Goal: Check status: Check status

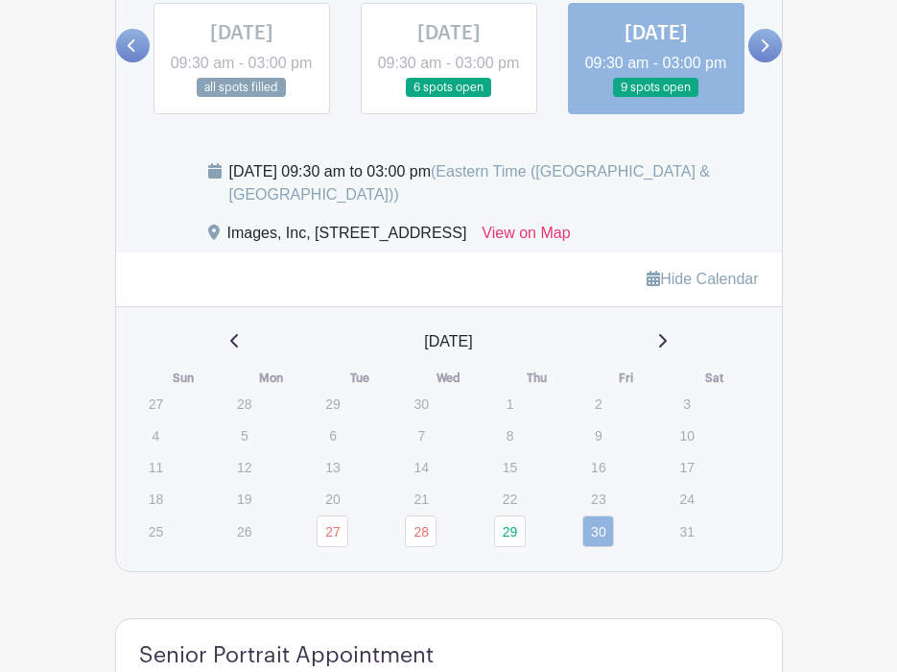
scroll to position [1273, 0]
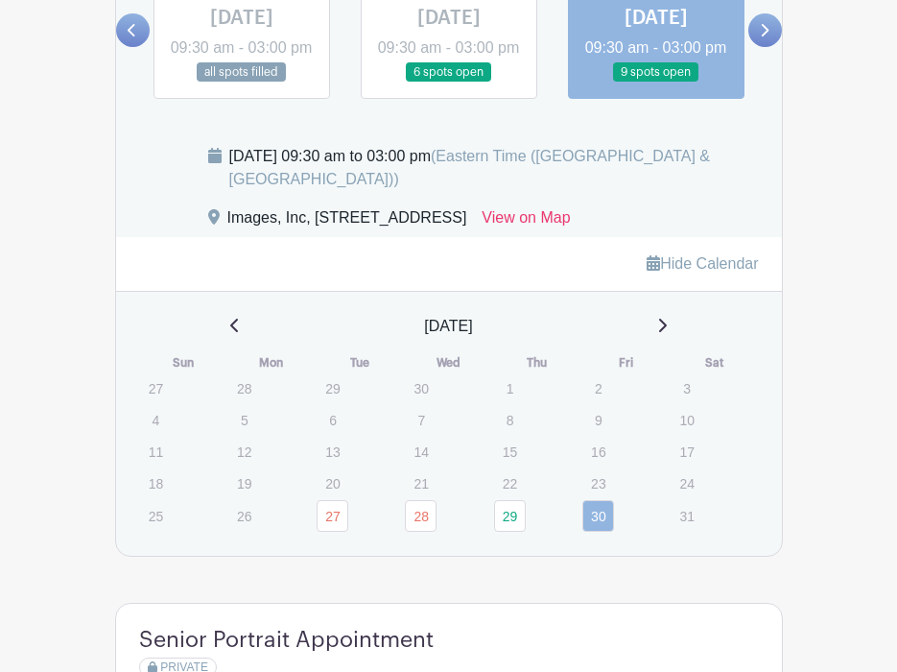
click at [769, 37] on icon at bounding box center [764, 30] width 9 height 14
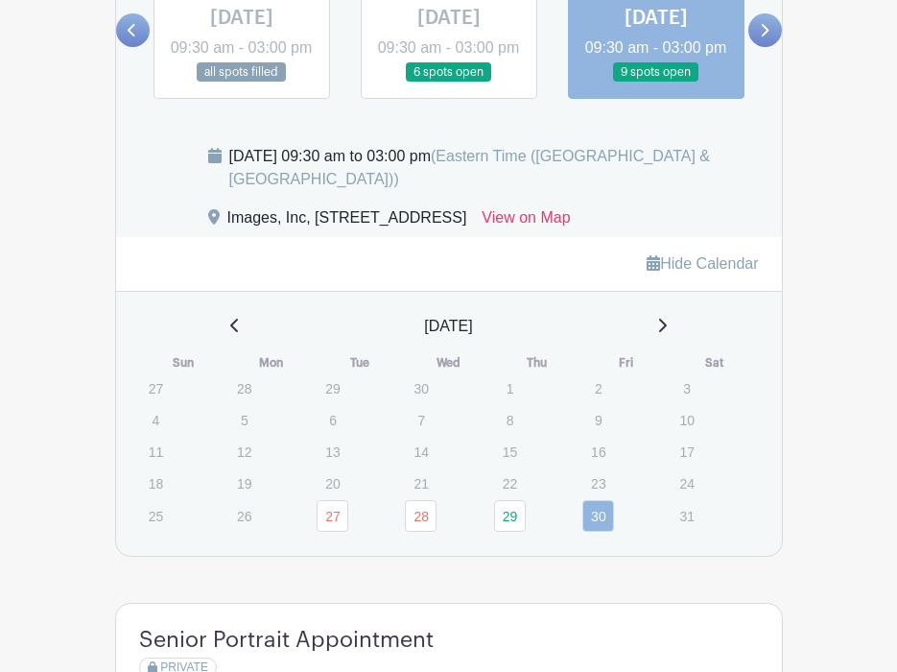
click at [654, 320] on div "May 2025" at bounding box center [449, 326] width 620 height 23
click at [666, 323] on icon at bounding box center [662, 325] width 10 height 15
click at [667, 325] on icon at bounding box center [662, 325] width 10 height 15
click at [667, 326] on icon at bounding box center [662, 325] width 10 height 15
click at [664, 325] on icon at bounding box center [663, 325] width 8 height 13
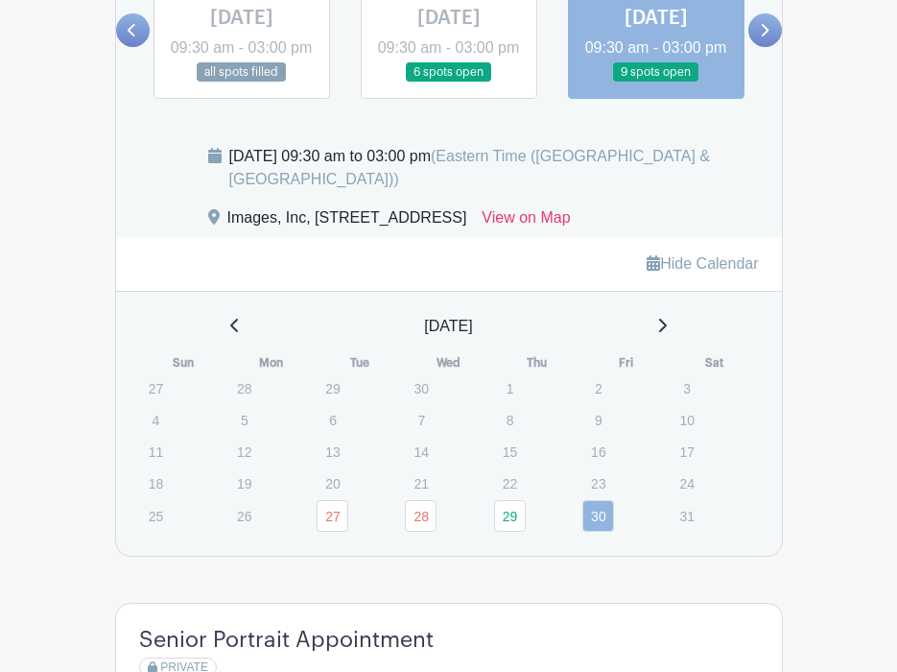
click at [663, 328] on icon at bounding box center [662, 325] width 10 height 15
click at [663, 324] on icon at bounding box center [662, 325] width 10 height 15
click at [664, 324] on icon at bounding box center [662, 325] width 10 height 15
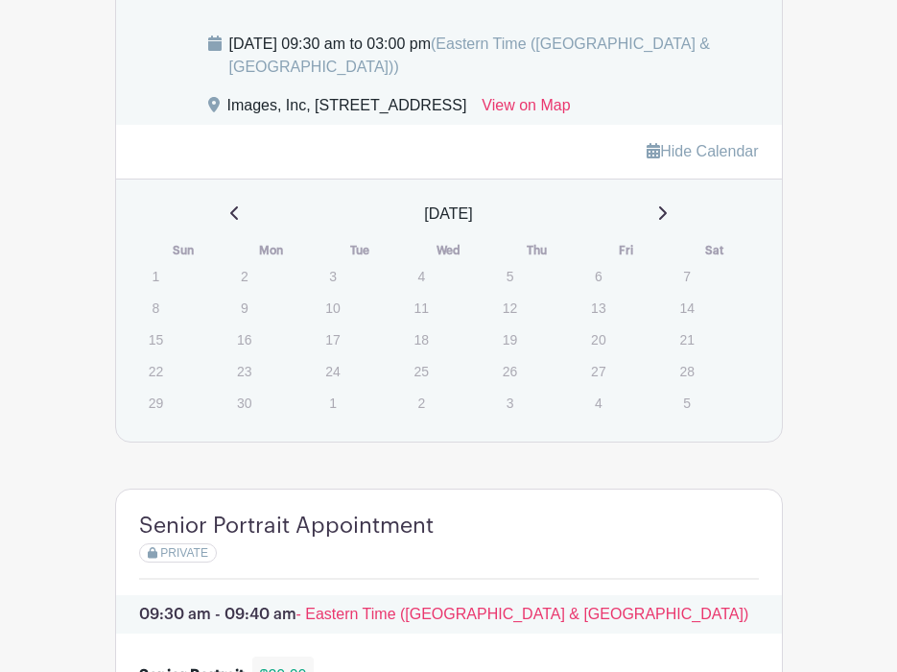
scroll to position [1386, 0]
click at [661, 225] on link at bounding box center [662, 213] width 10 height 23
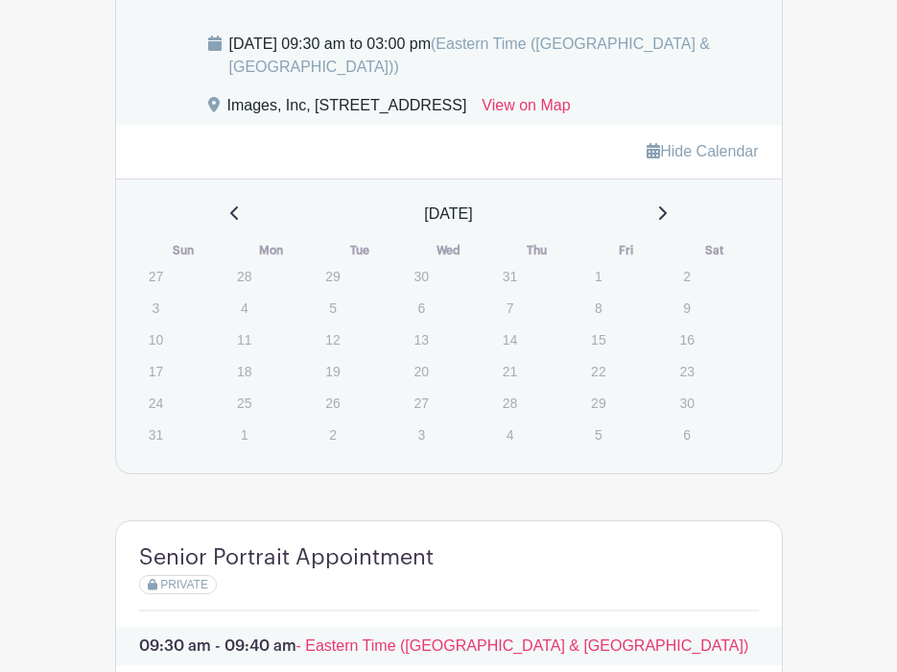
click at [667, 211] on icon at bounding box center [662, 212] width 10 height 15
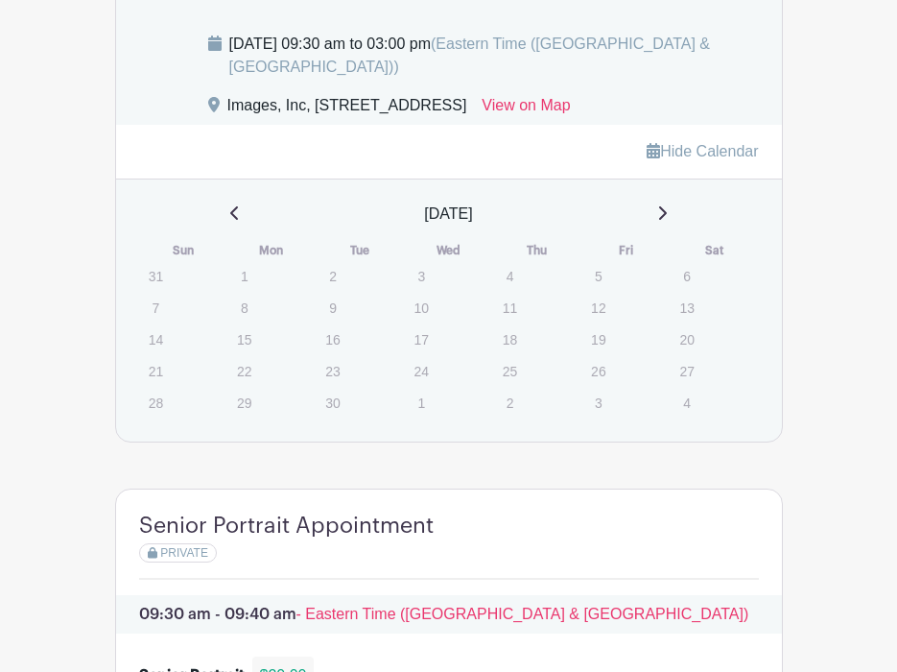
click at [676, 273] on p "6" at bounding box center [687, 276] width 32 height 30
click at [679, 279] on p "6" at bounding box center [687, 276] width 32 height 30
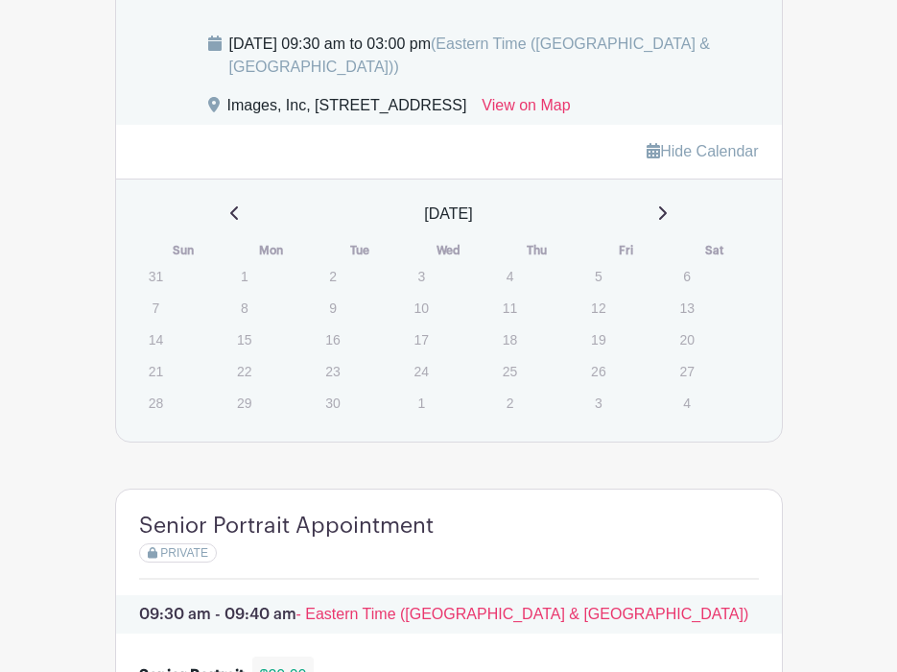
click at [686, 244] on div "September 2025 Sun Mon Tue Wed Thu Fri Sat 31 1 2 3 4 5 6 7 8 9 10 11 12 13 14 …" at bounding box center [449, 310] width 620 height 216
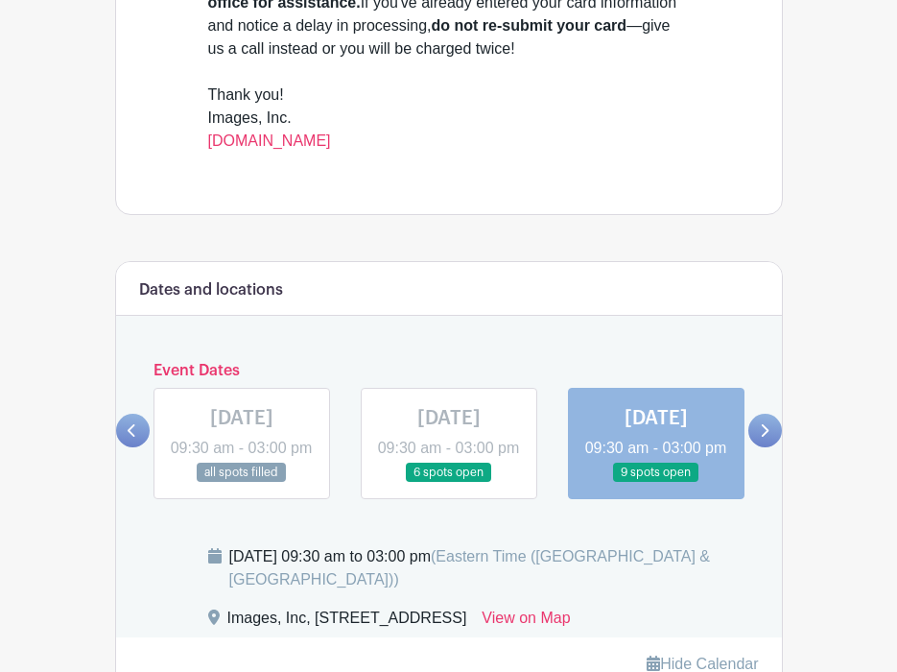
scroll to position [901, 0]
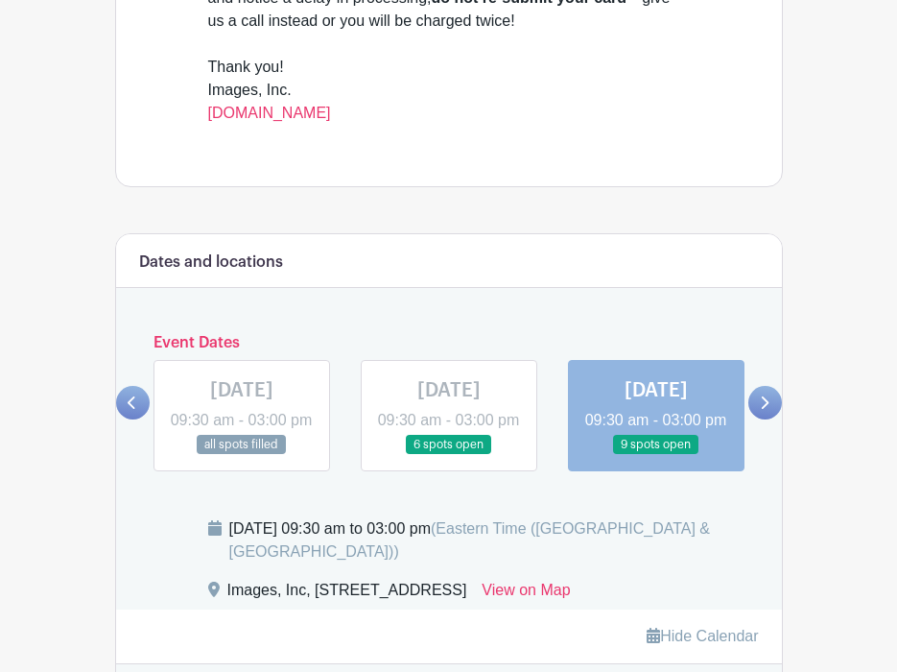
click at [756, 416] on link at bounding box center [765, 403] width 34 height 34
click at [656, 455] on link at bounding box center [656, 455] width 0 height 0
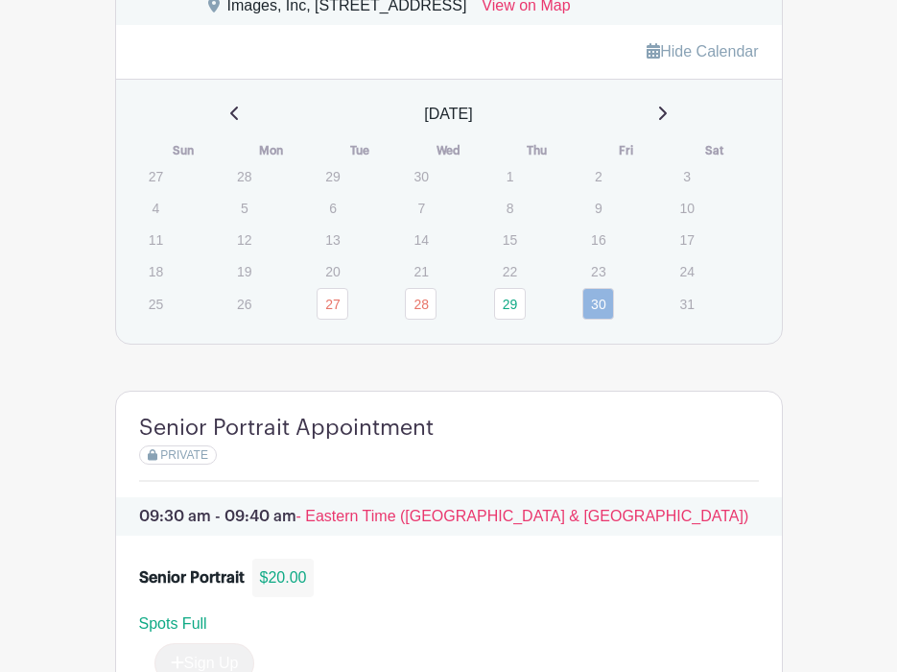
scroll to position [1483, 0]
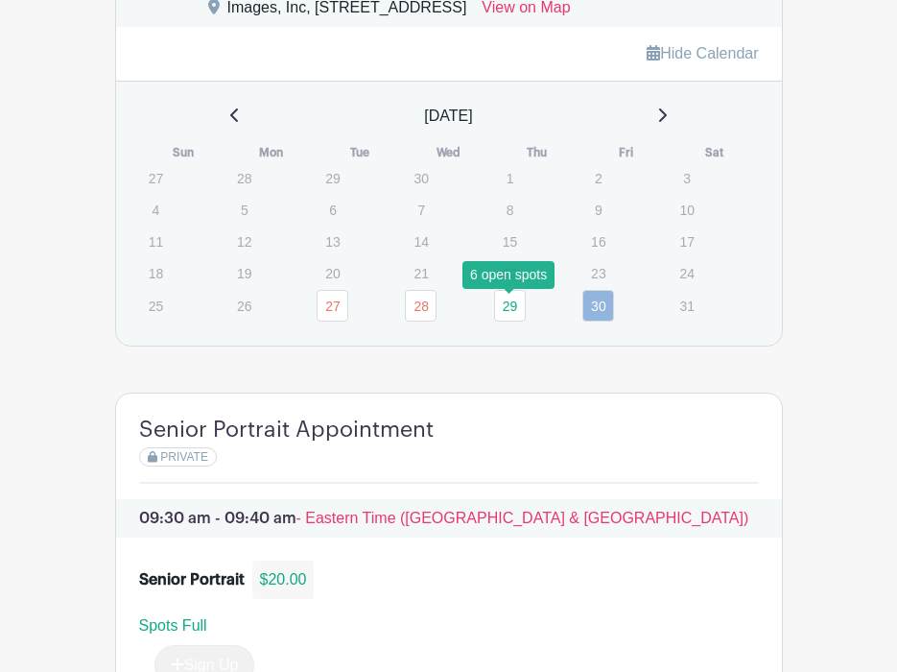
click at [506, 316] on link "29" at bounding box center [510, 306] width 32 height 32
click at [505, 289] on td "22" at bounding box center [537, 273] width 88 height 32
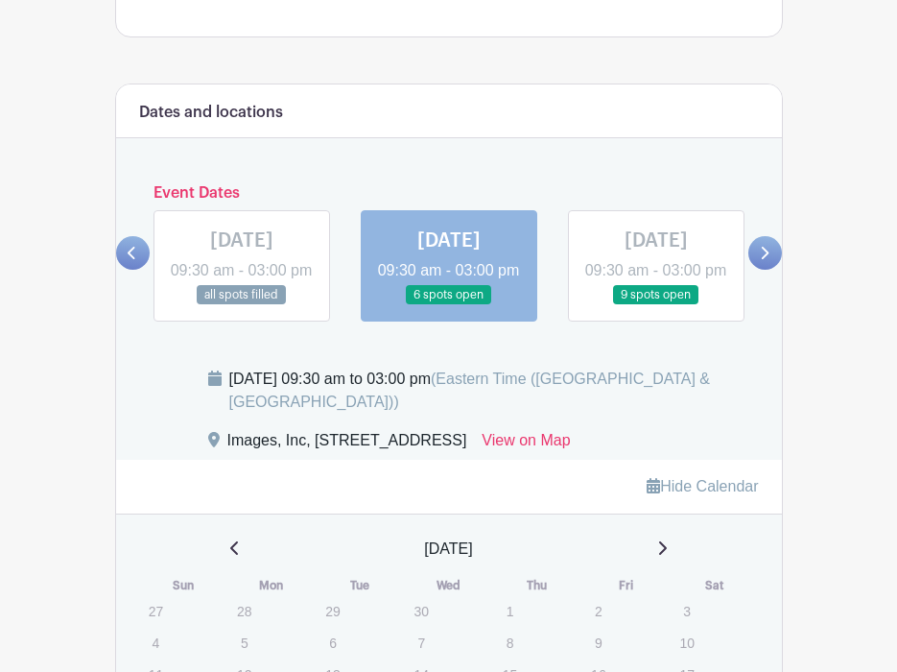
scroll to position [1102, 0]
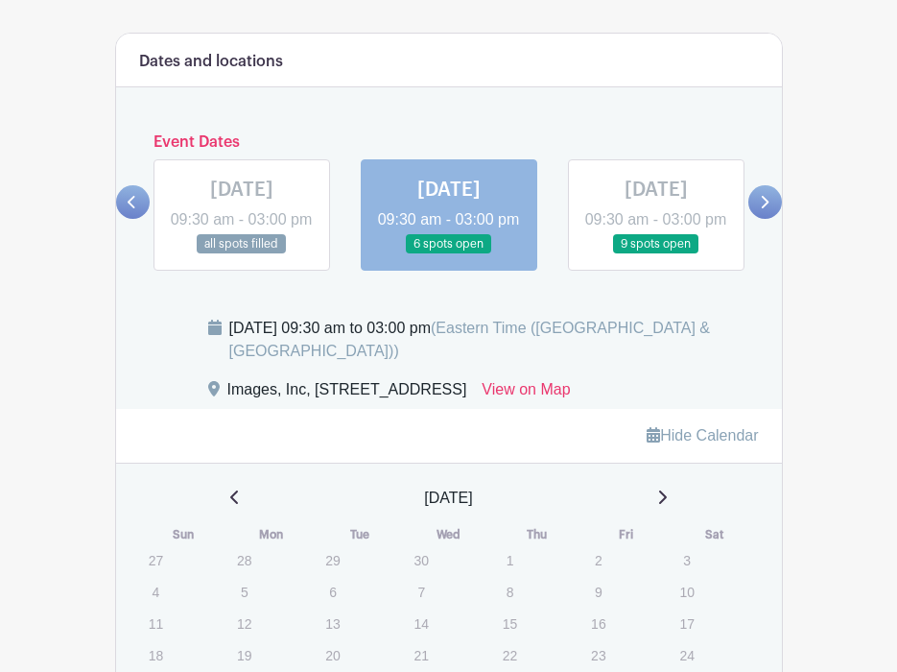
click at [761, 209] on icon at bounding box center [764, 202] width 9 height 14
click at [763, 209] on icon at bounding box center [764, 202] width 9 height 14
click at [699, 443] on link "Hide Calendar" at bounding box center [702, 435] width 111 height 16
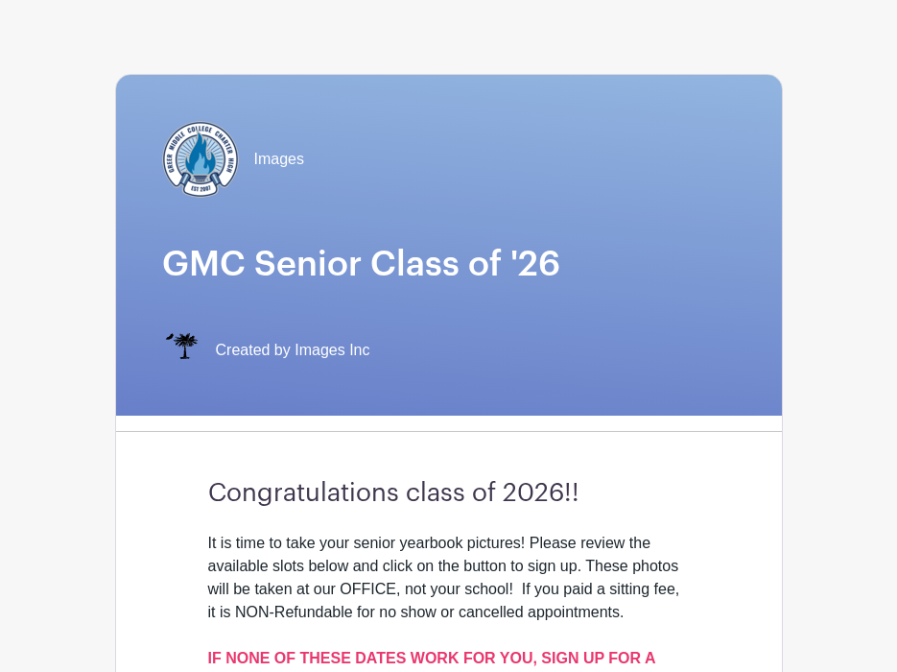
scroll to position [78, 0]
